Goal: Information Seeking & Learning: Check status

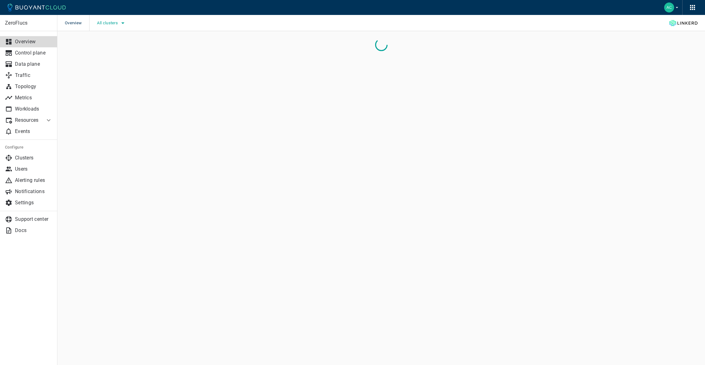
drag, startPoint x: 0, startPoint y: 0, endPoint x: 108, endPoint y: 26, distance: 111.2
click at [108, 26] on button "All clusters" at bounding box center [112, 22] width 30 height 9
click at [133, 44] on span "caesars-usp1" at bounding box center [127, 42] width 31 height 6
click at [109, 44] on input "caesars-usp1" at bounding box center [105, 41] width 7 height 7
checkbox input "true"
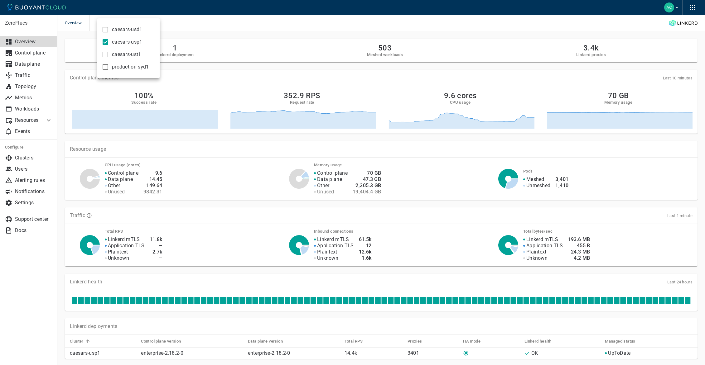
drag, startPoint x: 224, startPoint y: 84, endPoint x: 177, endPoint y: 65, distance: 50.6
click at [223, 83] on div at bounding box center [352, 182] width 705 height 365
click at [34, 98] on p "Metrics" at bounding box center [33, 98] width 37 height 6
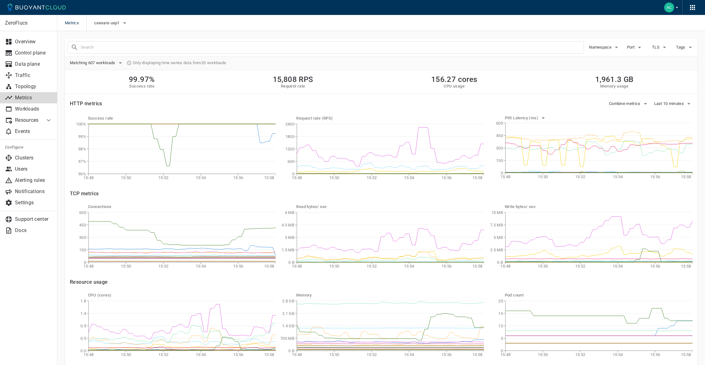
click at [101, 45] on input "text" at bounding box center [332, 47] width 503 height 9
type input "model-analyzer"
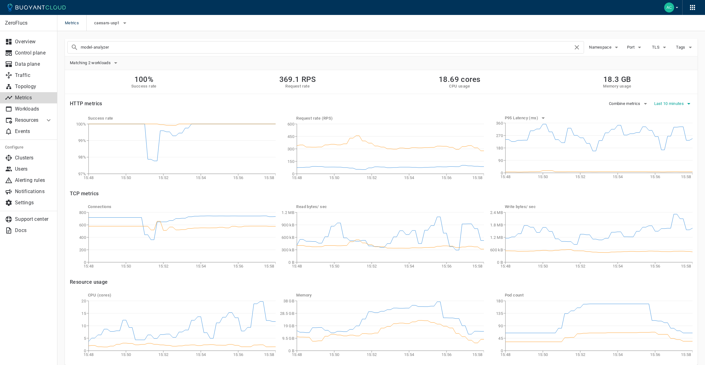
click at [664, 102] on span "Last 10 minutes" at bounding box center [669, 103] width 31 height 5
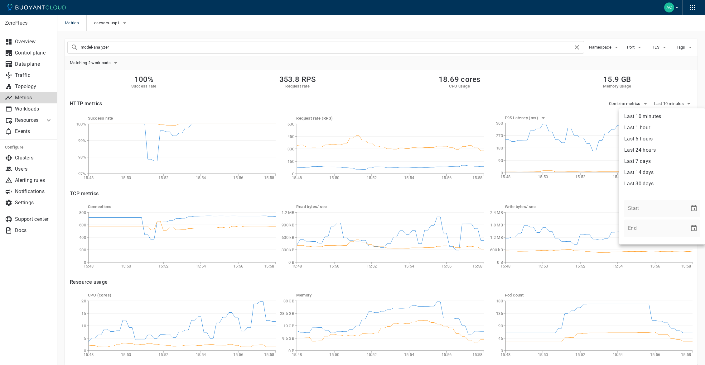
click at [649, 137] on li "Last 6 hours" at bounding box center [662, 138] width 86 height 11
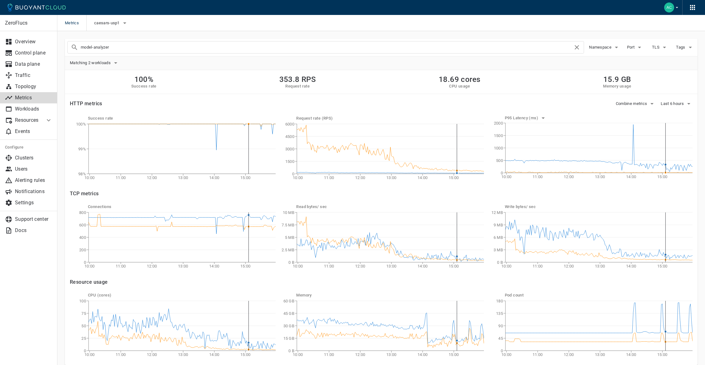
scroll to position [25, 0]
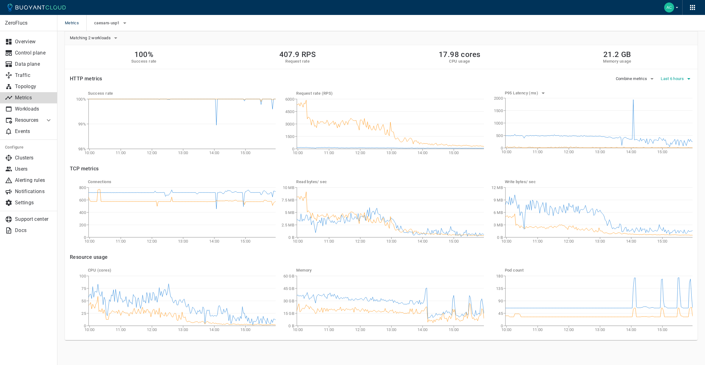
click at [669, 79] on span "Last 6 hours" at bounding box center [673, 78] width 24 height 5
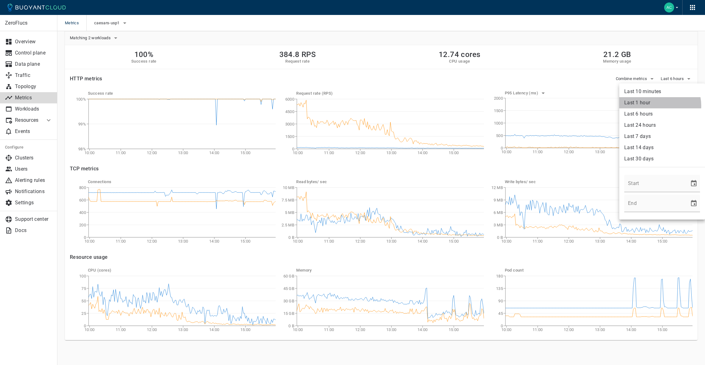
click at [657, 106] on li "Last 1 hour" at bounding box center [662, 102] width 86 height 11
